Goal: Task Accomplishment & Management: Manage account settings

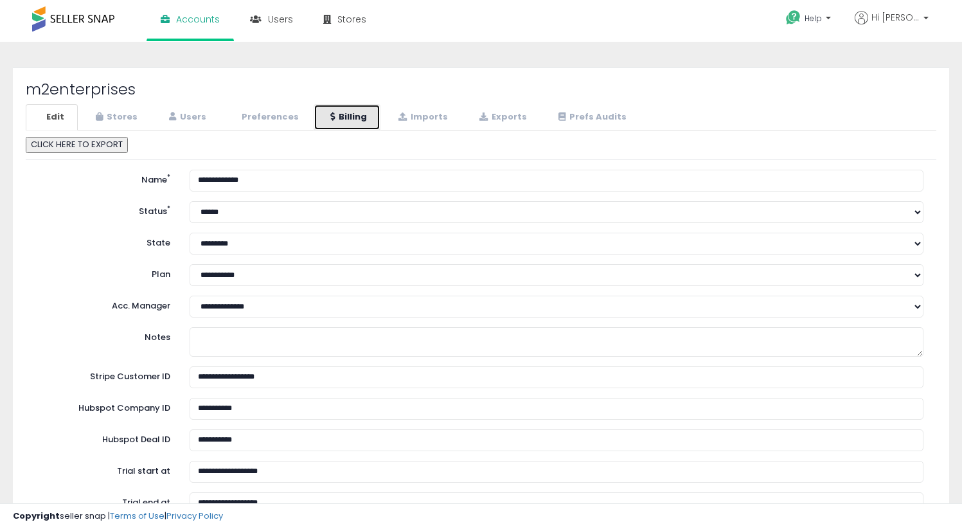
click at [358, 126] on link "Billing" at bounding box center [347, 117] width 67 height 26
click at [349, 108] on link "Billing" at bounding box center [347, 117] width 67 height 26
click at [350, 121] on link "Billing" at bounding box center [347, 117] width 67 height 26
click at [357, 123] on link "Billing" at bounding box center [347, 117] width 67 height 26
click at [356, 116] on link "Billing" at bounding box center [347, 117] width 67 height 26
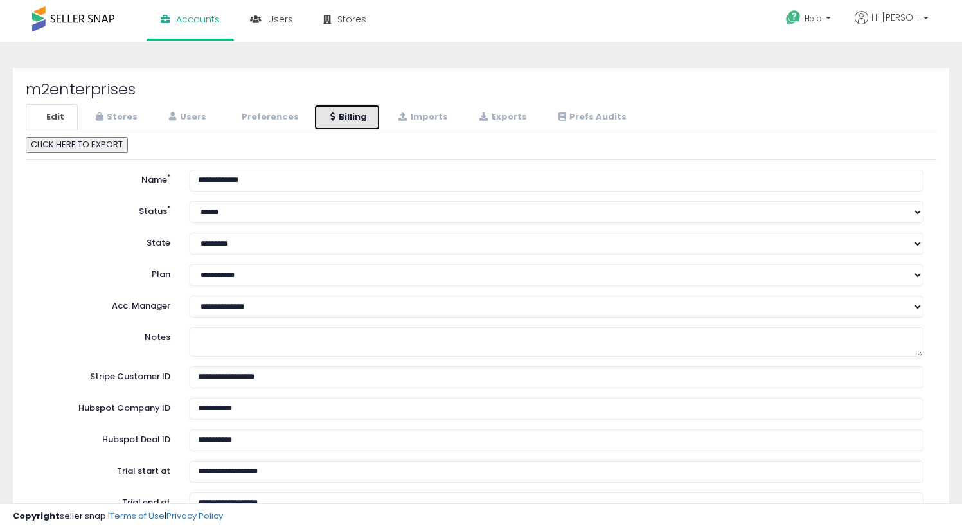
click at [358, 126] on link "Billing" at bounding box center [347, 117] width 67 height 26
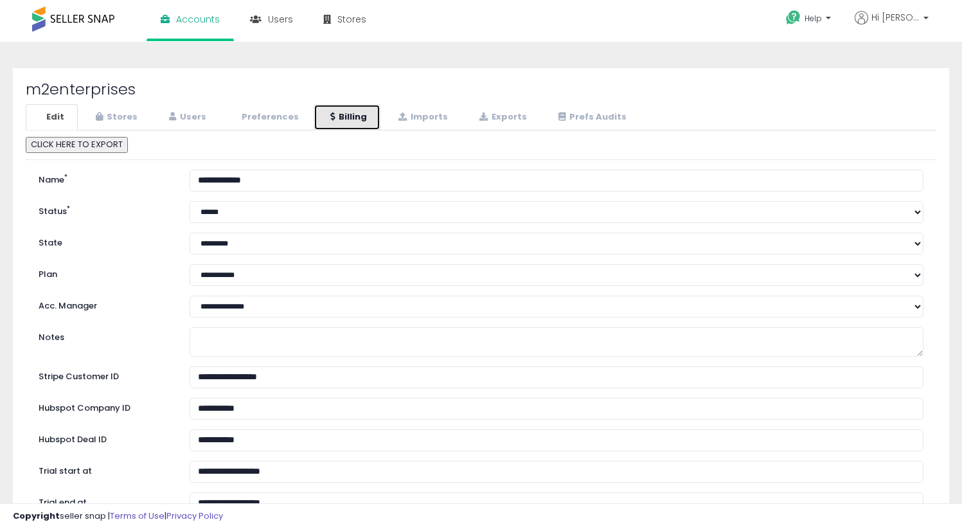
click at [354, 122] on link "Billing" at bounding box center [347, 117] width 67 height 26
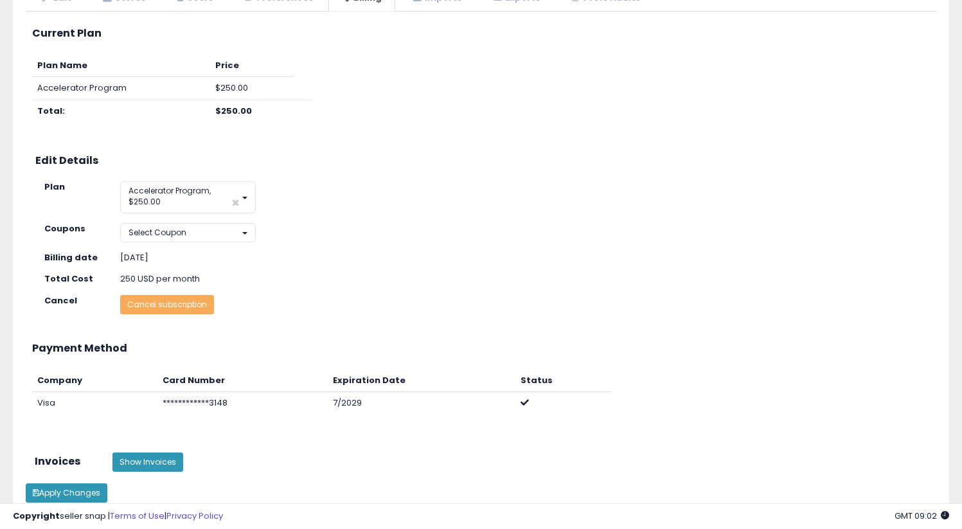
scroll to position [113, 0]
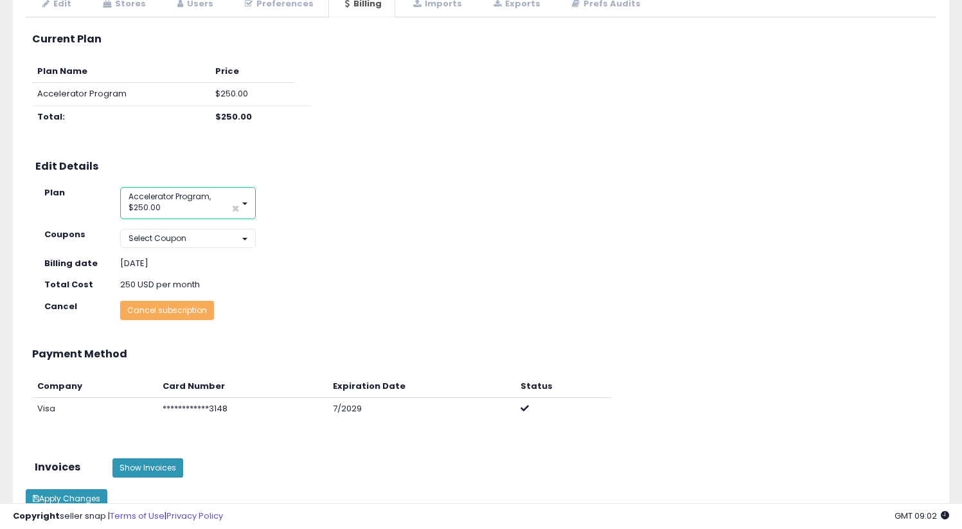
click at [199, 207] on button "Accelerator Program, $250.00 ×" at bounding box center [188, 203] width 136 height 32
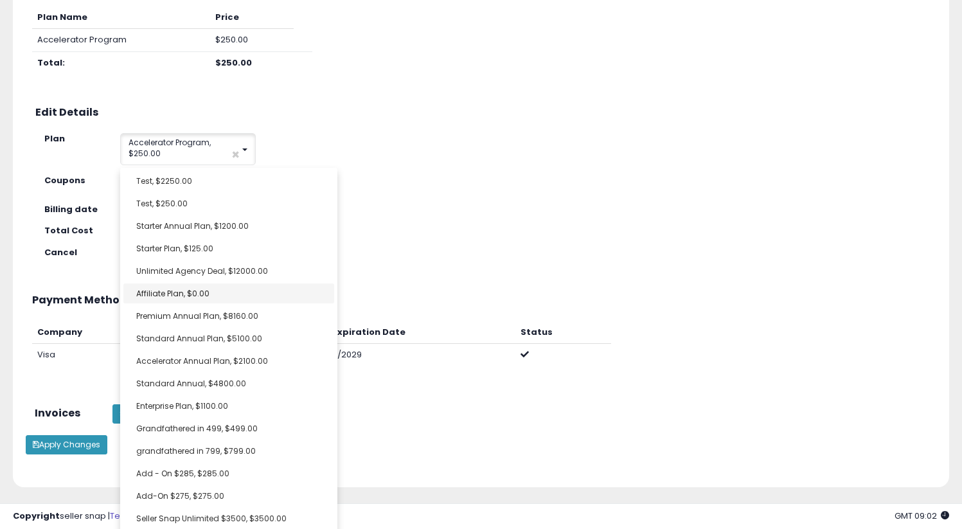
scroll to position [55, 0]
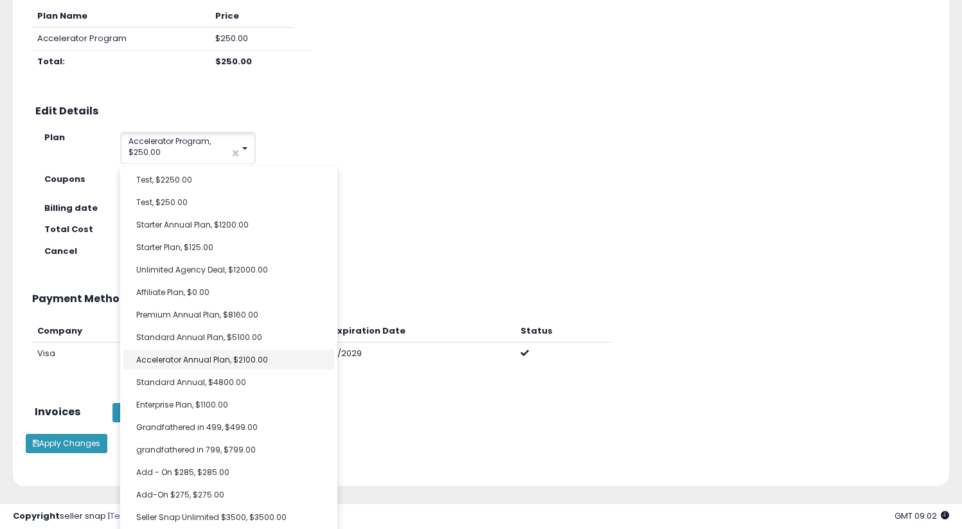
select select "**********"
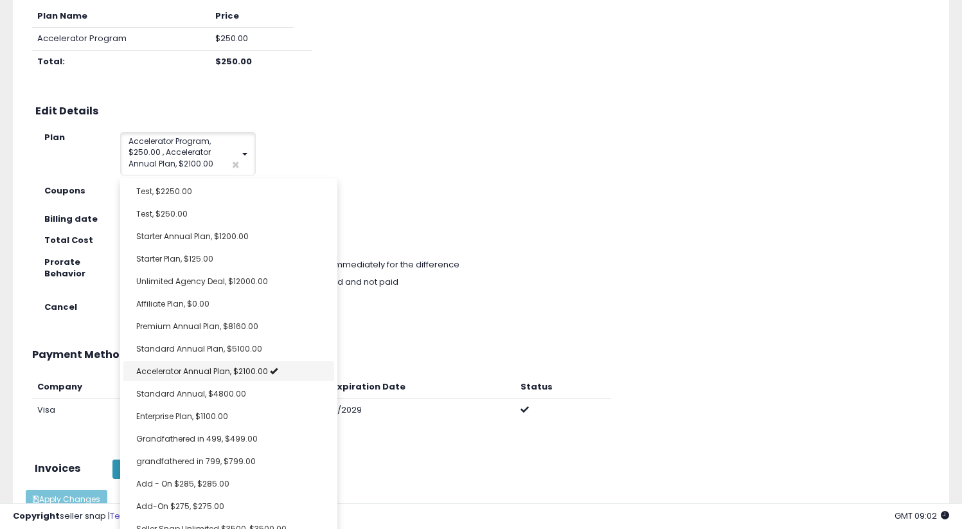
click at [157, 144] on span "Accelerator Program, $250.00 , Accelerator Annual Plan, $2100.00" at bounding box center [171, 152] width 85 height 33
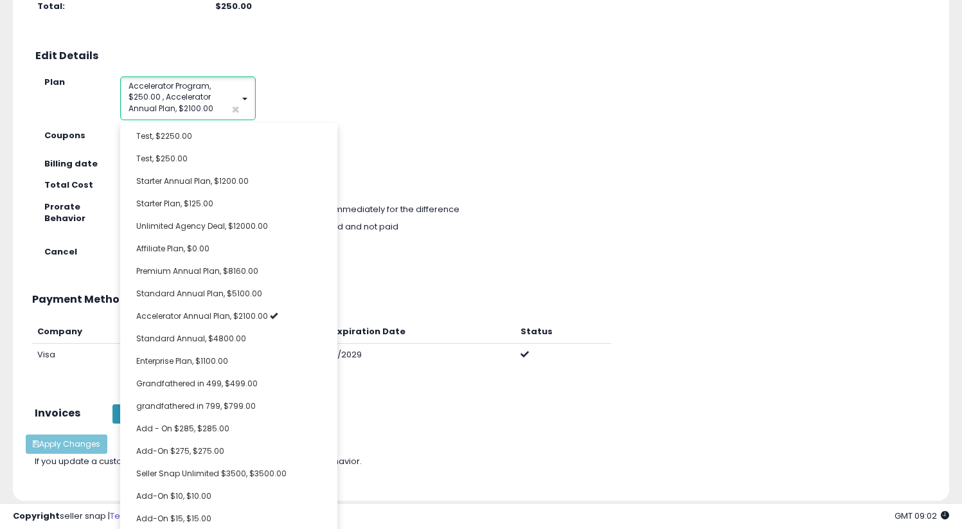
scroll to position [0, 0]
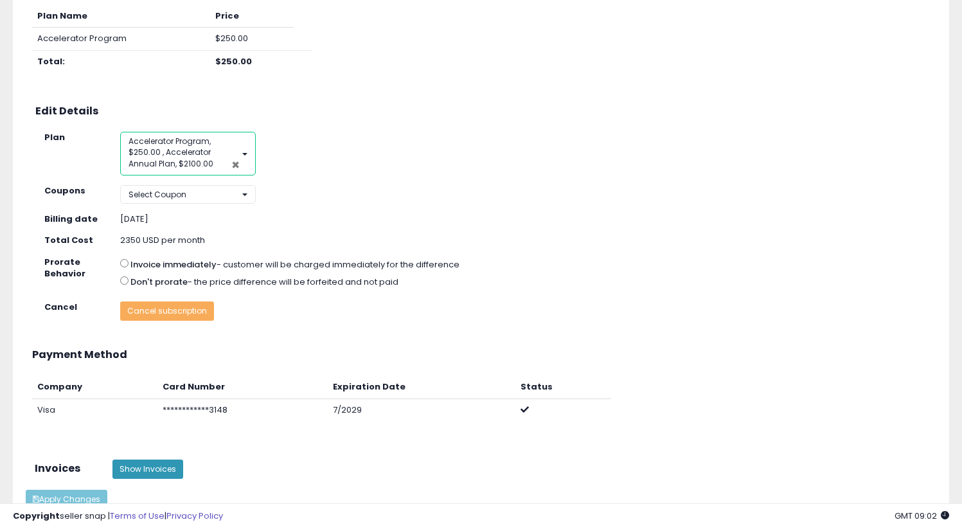
click at [233, 161] on span "×" at bounding box center [235, 165] width 8 height 14
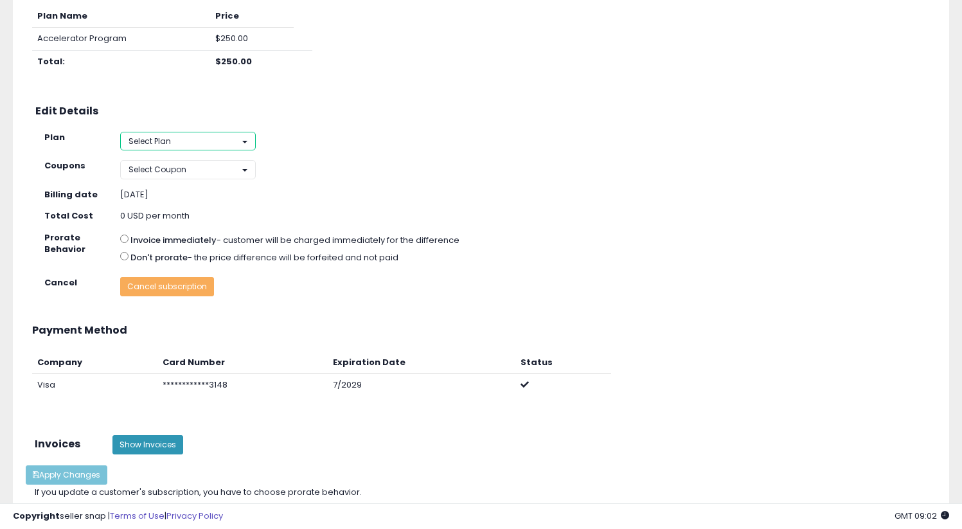
click at [212, 134] on button "Select Plan" at bounding box center [188, 141] width 136 height 19
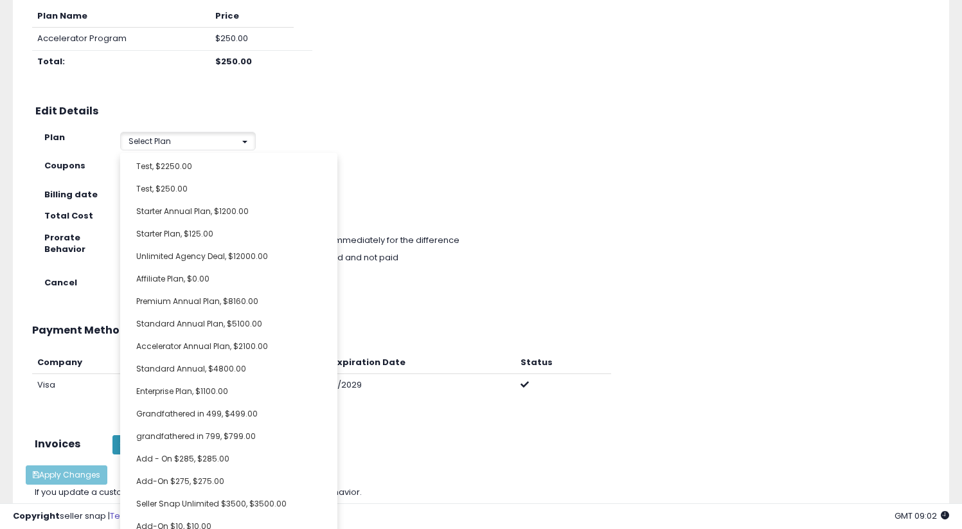
scroll to position [168, 0]
select select "**********"
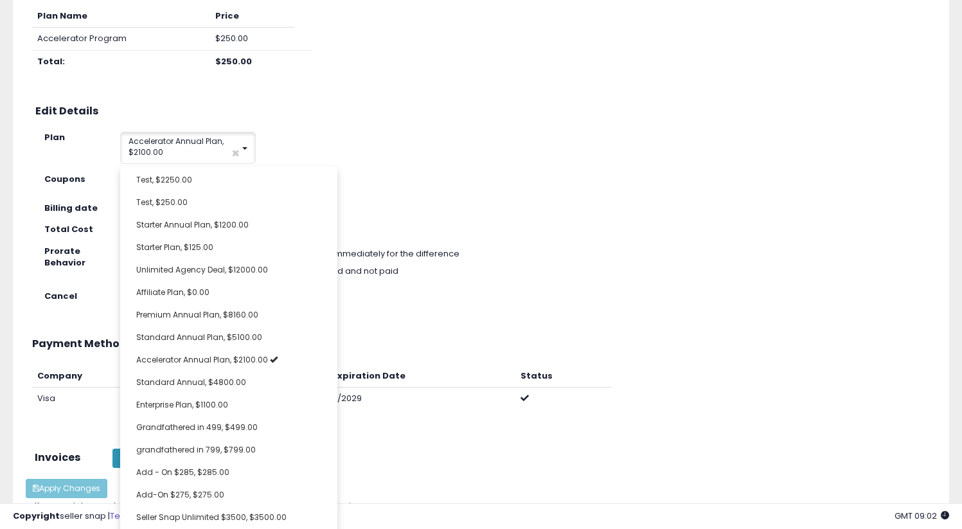
click at [404, 141] on div "**********" at bounding box center [491, 133] width 912 height 62
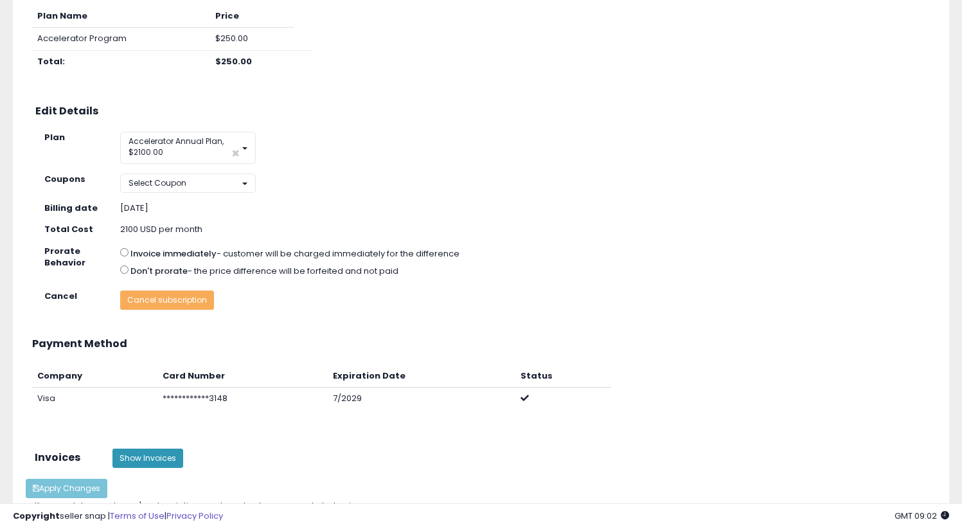
click at [174, 269] on label "Don't prorate" at bounding box center [159, 272] width 57 height 12
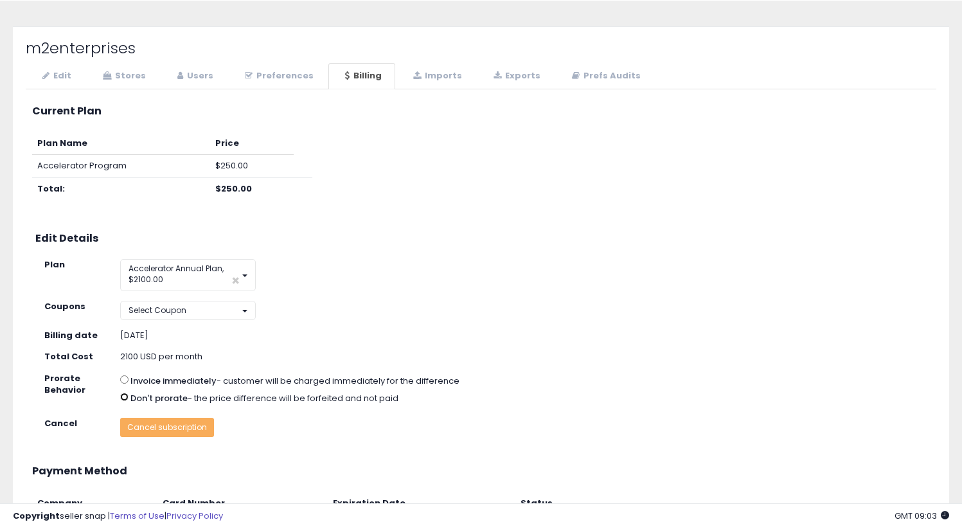
scroll to position [0, 0]
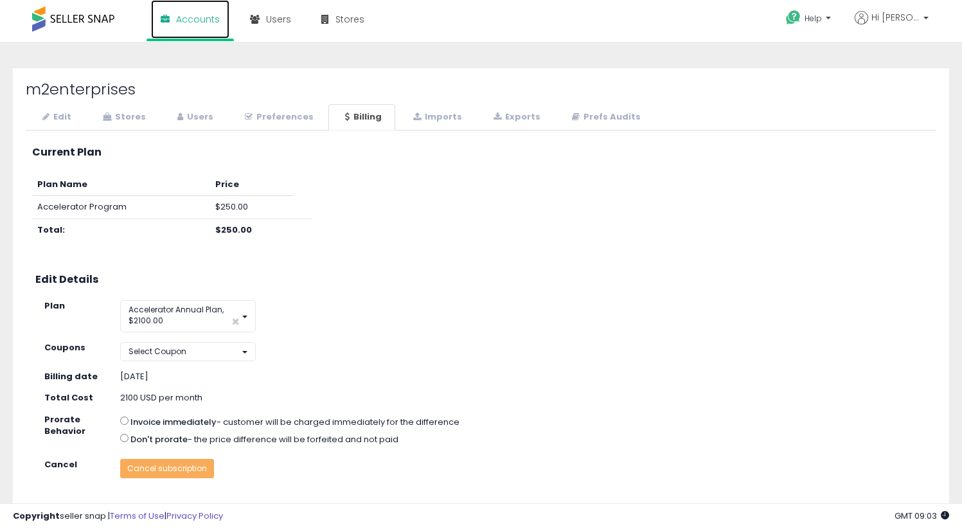
click at [195, 23] on span "Accounts" at bounding box center [198, 19] width 44 height 13
